Goal: Task Accomplishment & Management: Complete application form

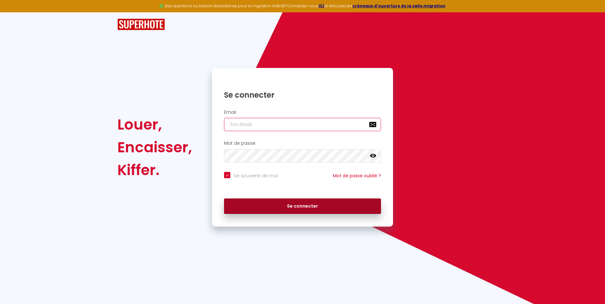
type input "[EMAIL_ADDRESS][DOMAIN_NAME]"
click at [250, 209] on button "Se connecter" at bounding box center [302, 207] width 157 height 16
checkbox input "true"
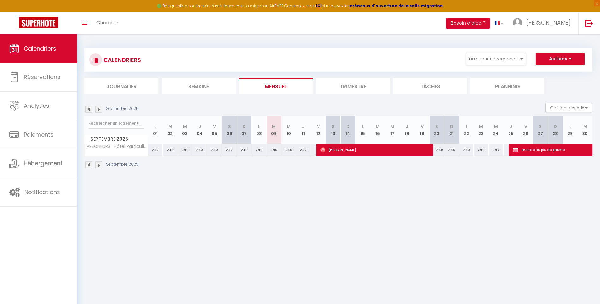
click at [89, 109] on img at bounding box center [88, 109] width 7 height 7
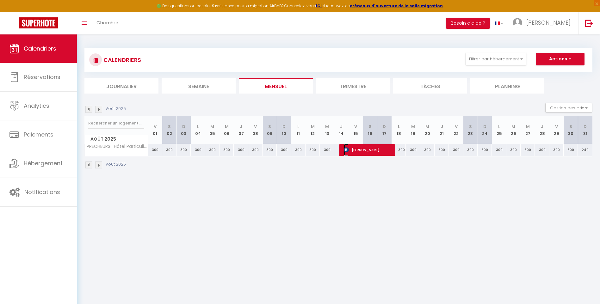
click at [368, 154] on span "[PERSON_NAME]" at bounding box center [367, 150] width 47 height 12
select select "OK"
select select "KO"
select select "0"
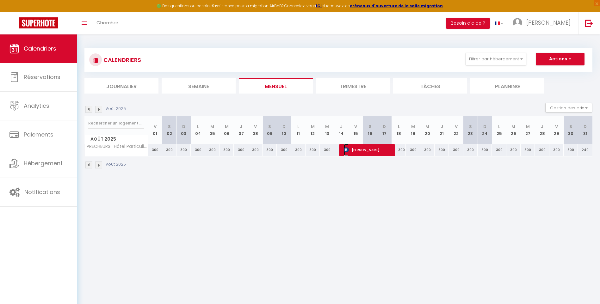
select select "1"
select select
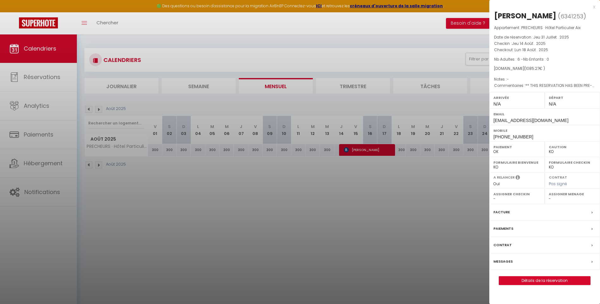
click at [386, 242] on div at bounding box center [300, 152] width 600 height 304
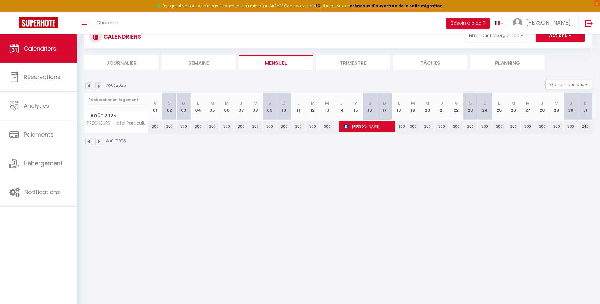
scroll to position [34, 0]
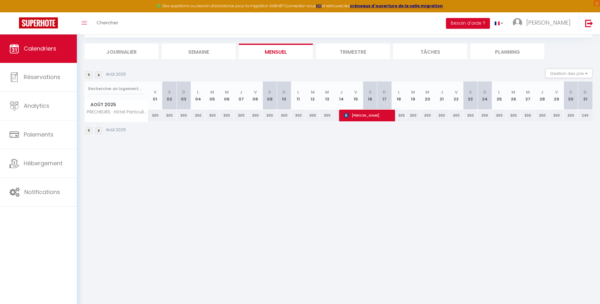
click at [87, 77] on img at bounding box center [88, 75] width 7 height 7
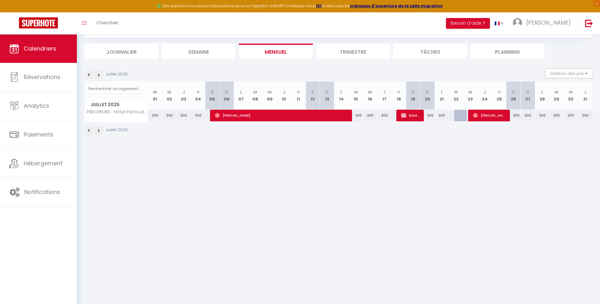
click at [100, 77] on img at bounding box center [98, 75] width 7 height 7
select select "KO"
select select "0"
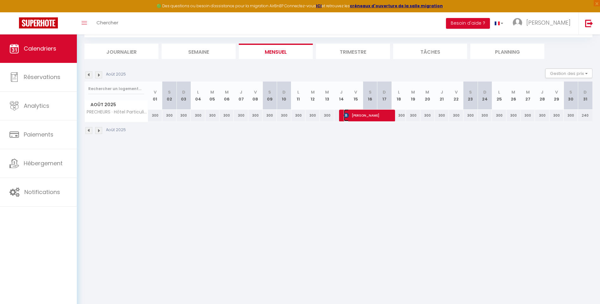
click at [356, 115] on span "[PERSON_NAME]" at bounding box center [367, 115] width 47 height 12
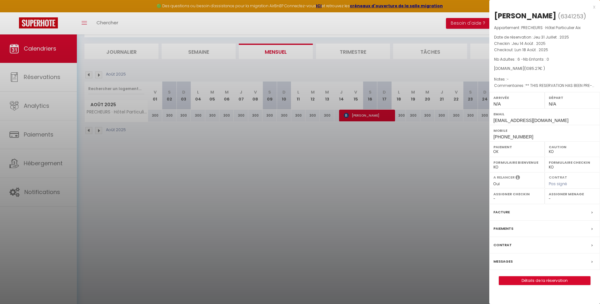
click at [371, 115] on div at bounding box center [300, 152] width 600 height 304
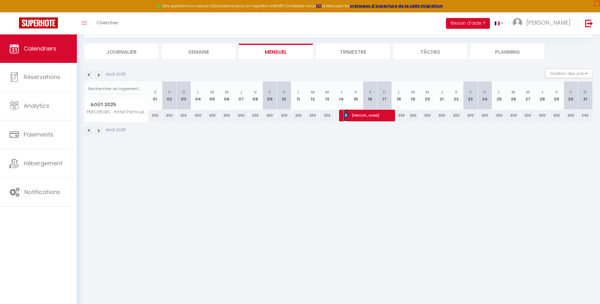
click at [371, 116] on span "[PERSON_NAME]" at bounding box center [367, 115] width 47 height 12
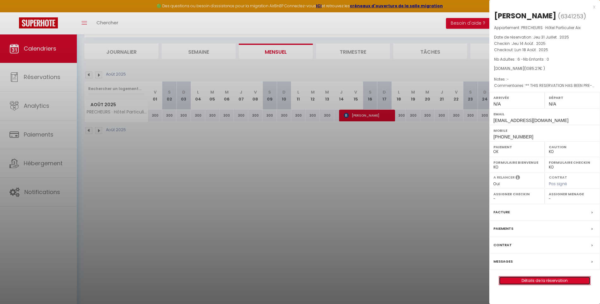
click at [520, 282] on link "Détails de la réservation" at bounding box center [544, 281] width 91 height 8
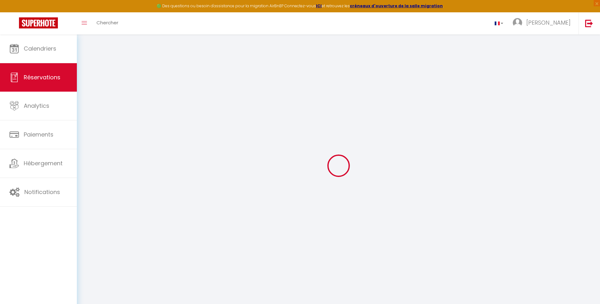
type input "Ana"
type input "[PERSON_NAME]"
type input "[EMAIL_ADDRESS][DOMAIN_NAME]"
type input "[PHONE_NUMBER]"
type input "."
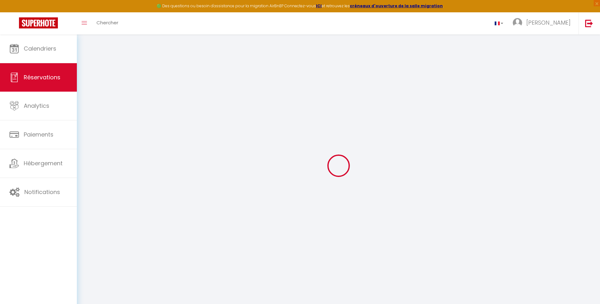
select select "FR"
type input "173.79"
type input "15.19"
select select "52409"
select select "1"
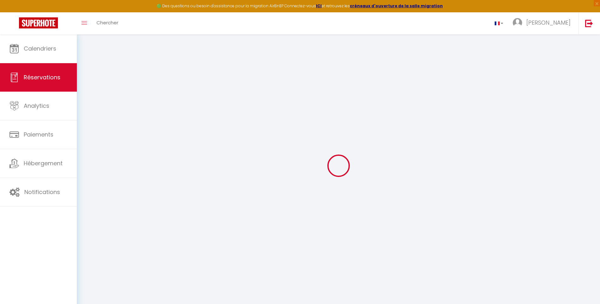
select select
type input "6"
select select "12"
select select
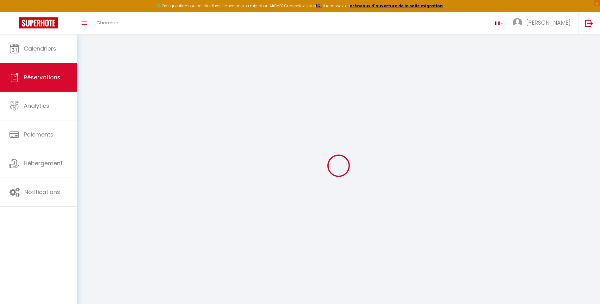
type input "962.28"
checkbox input "false"
select select "2"
type input "0"
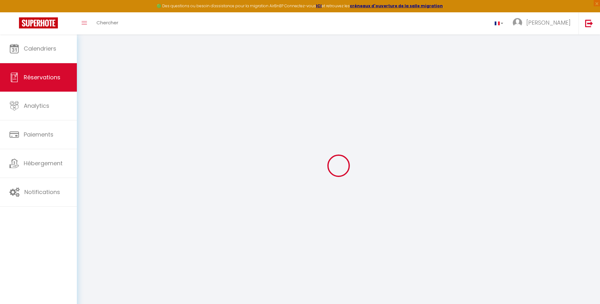
type input "0"
select select
select select "14"
checkbox input "false"
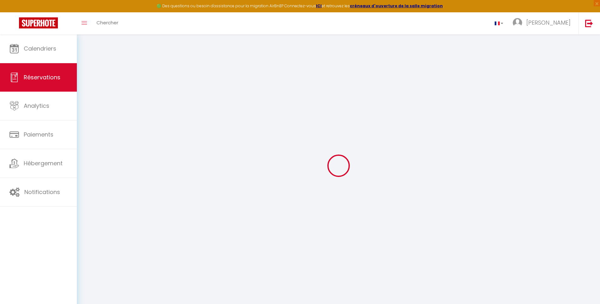
select select
checkbox input "false"
select select
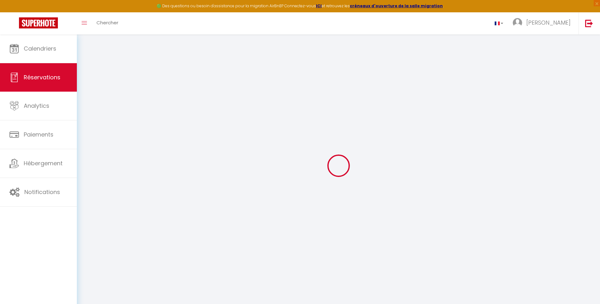
checkbox input "false"
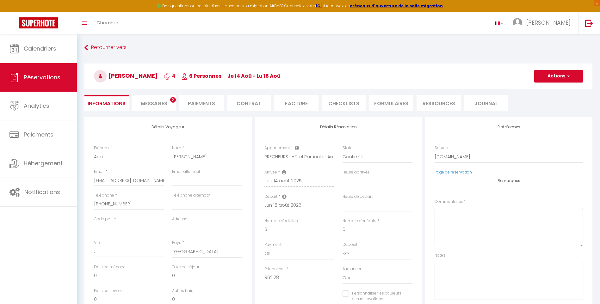
select select
checkbox input "false"
type textarea "** THIS RESERVATION HAS BEEN PRE-PAID ** Reservation has a cancellation grace p…"
type input "60"
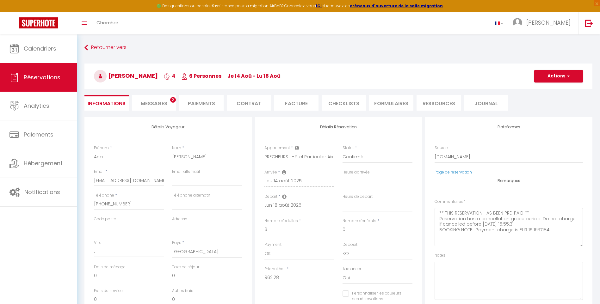
type input "62.99"
select select
checkbox input "false"
select select
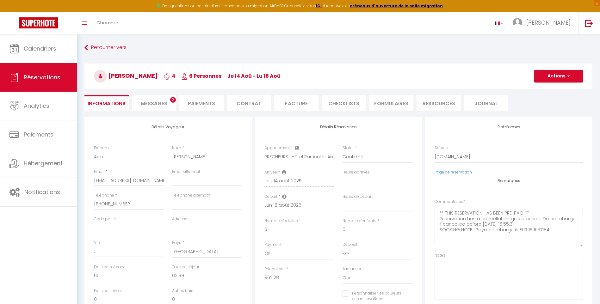
select select
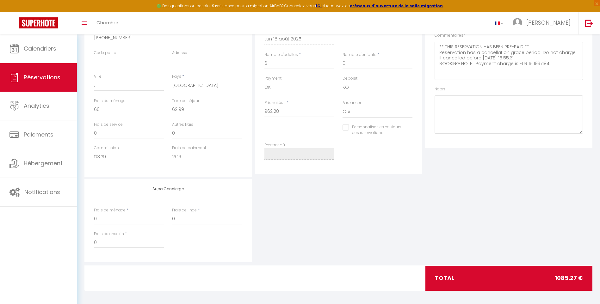
scroll to position [169, 0]
